Goal: Information Seeking & Learning: Learn about a topic

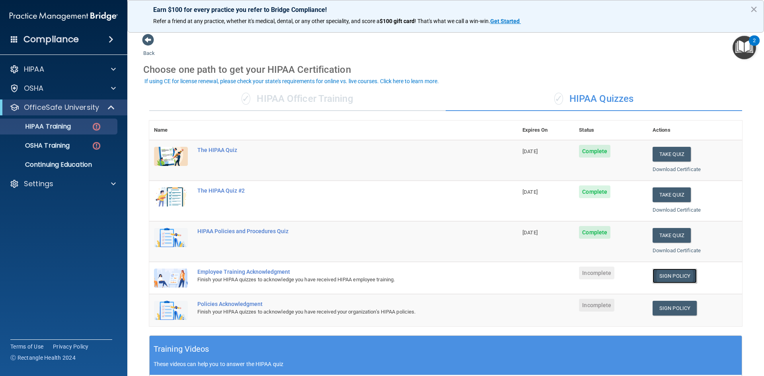
click at [671, 276] on link "Sign Policy" at bounding box center [675, 276] width 44 height 15
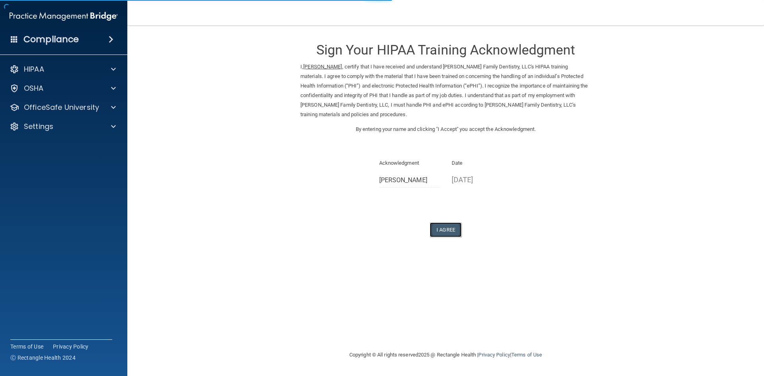
click at [447, 234] on button "I Agree" at bounding box center [446, 229] width 32 height 15
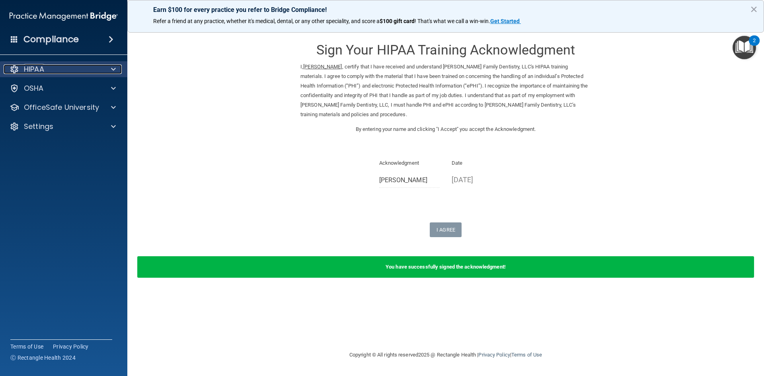
click at [106, 70] on div at bounding box center [112, 69] width 20 height 10
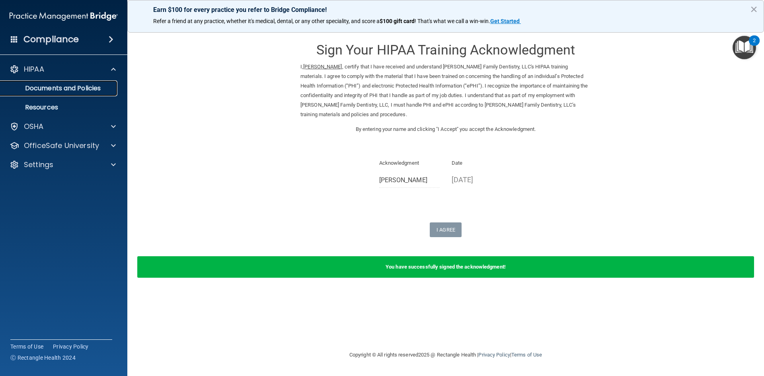
click at [100, 87] on p "Documents and Policies" at bounding box center [59, 88] width 109 height 8
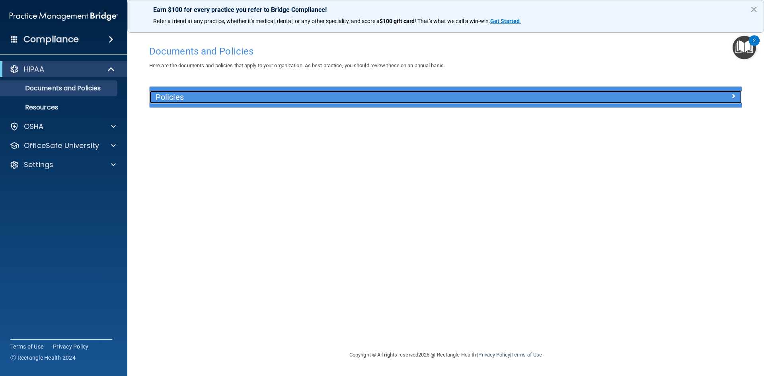
click at [417, 98] on h5 "Policies" at bounding box center [372, 97] width 432 height 9
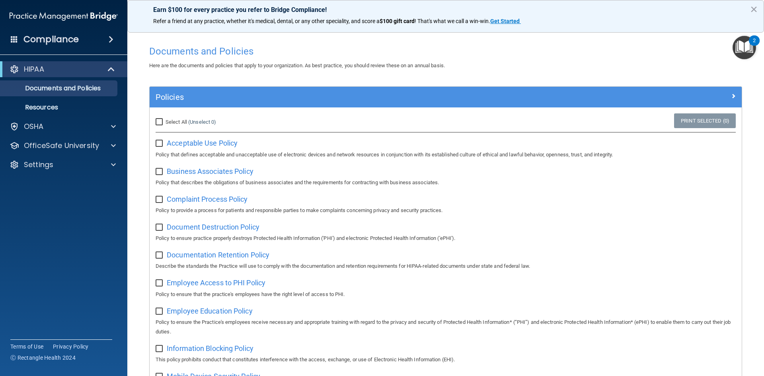
click at [162, 122] on input "Select All (Unselect 0) Unselect All" at bounding box center [160, 122] width 9 height 6
checkbox input "true"
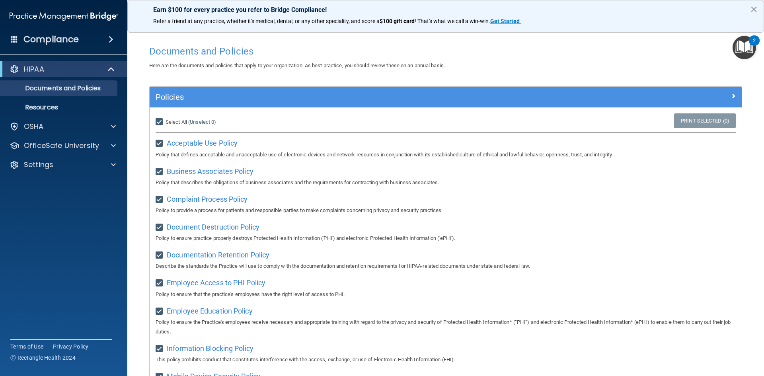
checkbox input "true"
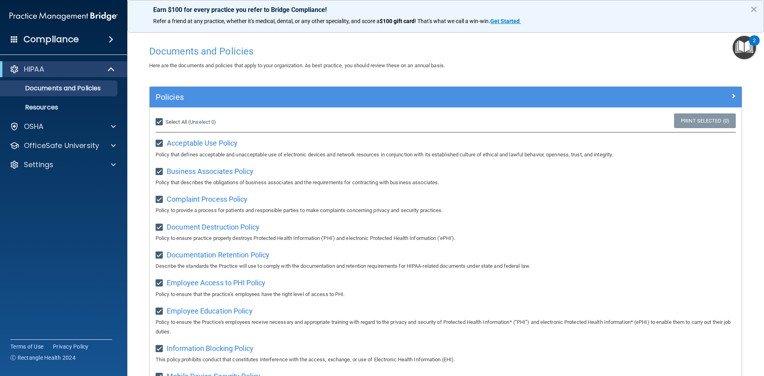
checkbox input "true"
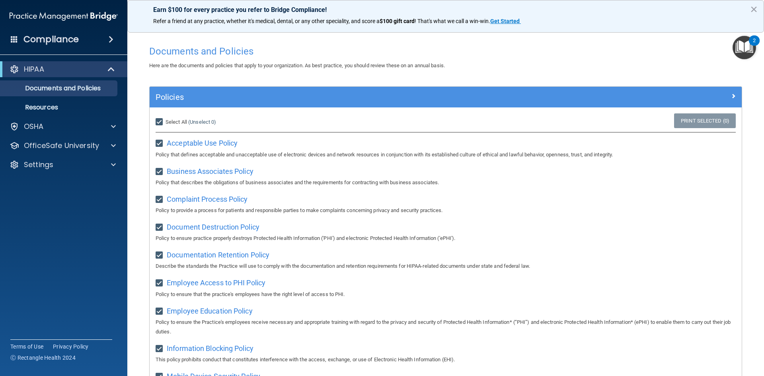
checkbox input "true"
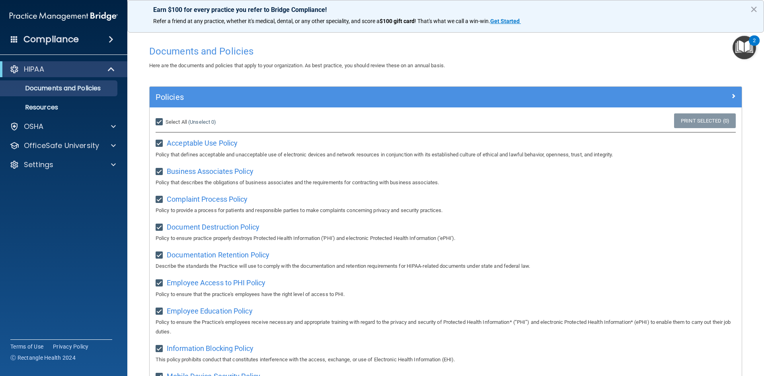
checkbox input "true"
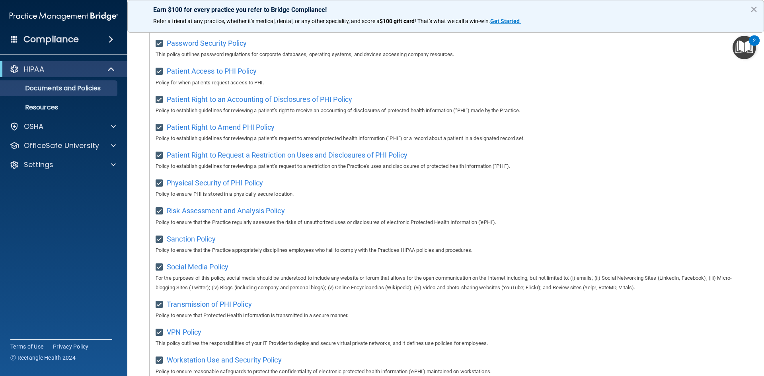
scroll to position [422, 0]
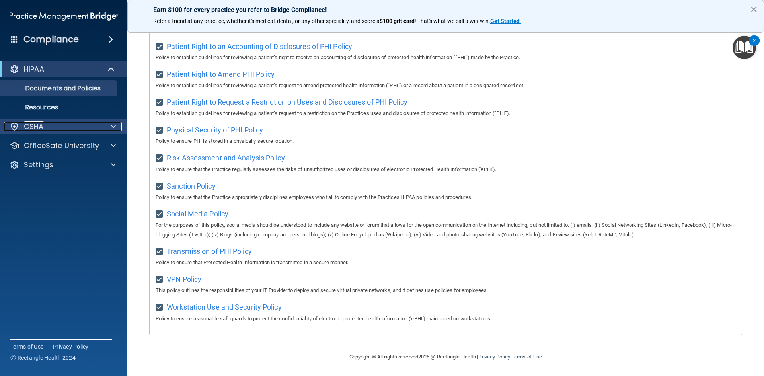
click at [47, 130] on div "OSHA" at bounding box center [53, 127] width 99 height 10
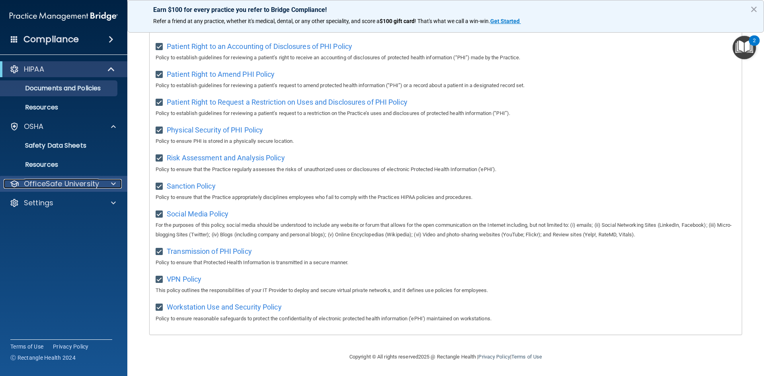
click at [101, 188] on div "OfficeSafe University" at bounding box center [63, 184] width 118 height 10
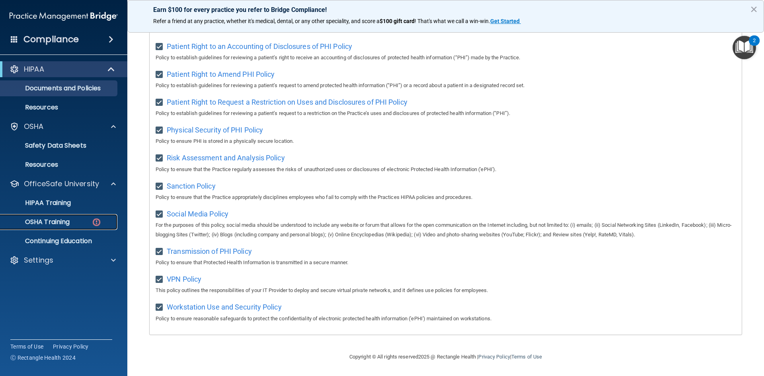
click at [99, 222] on img at bounding box center [97, 222] width 10 height 10
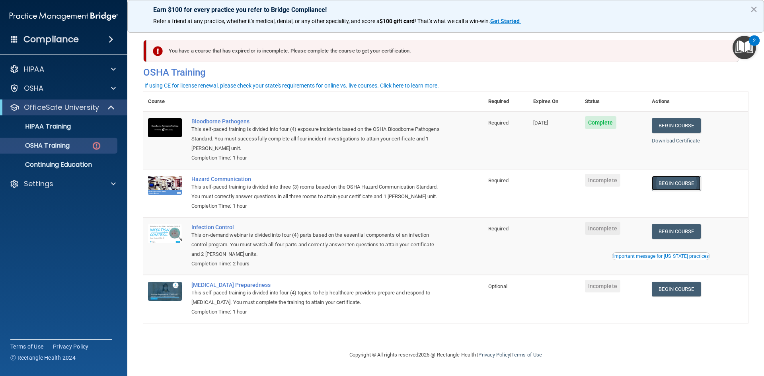
click at [694, 181] on link "Begin Course" at bounding box center [676, 183] width 49 height 15
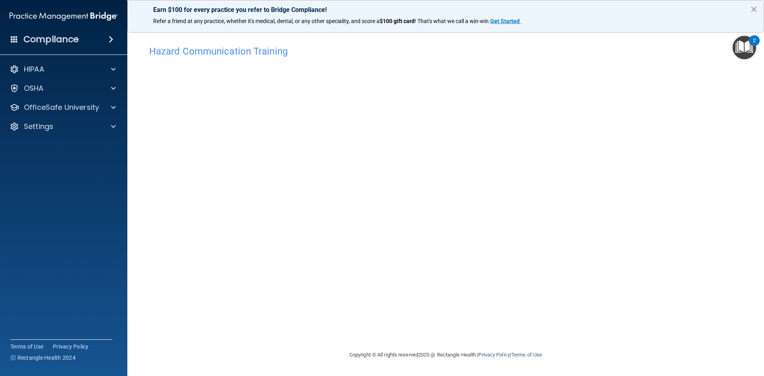
click at [753, 13] on button "×" at bounding box center [754, 9] width 8 height 13
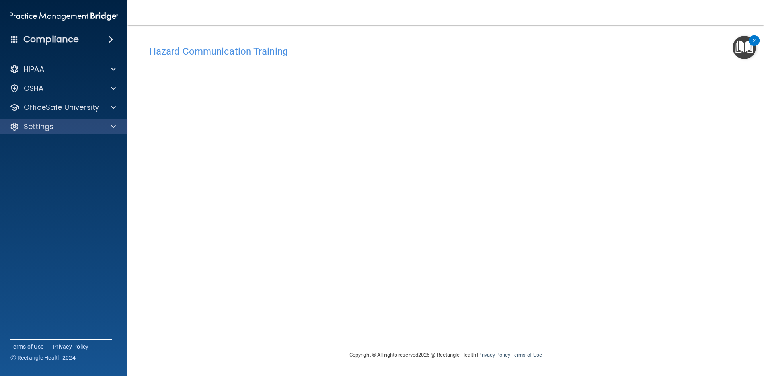
click at [70, 121] on div "Settings" at bounding box center [64, 127] width 128 height 16
click at [98, 130] on div "Settings" at bounding box center [53, 127] width 99 height 10
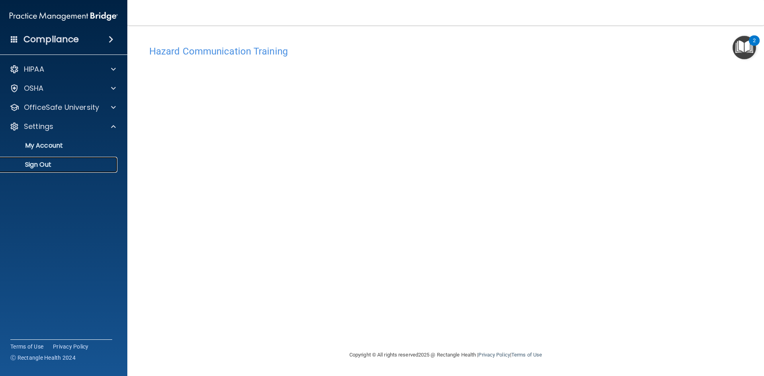
click at [68, 160] on link "Sign Out" at bounding box center [54, 165] width 125 height 16
